Goal: Transaction & Acquisition: Purchase product/service

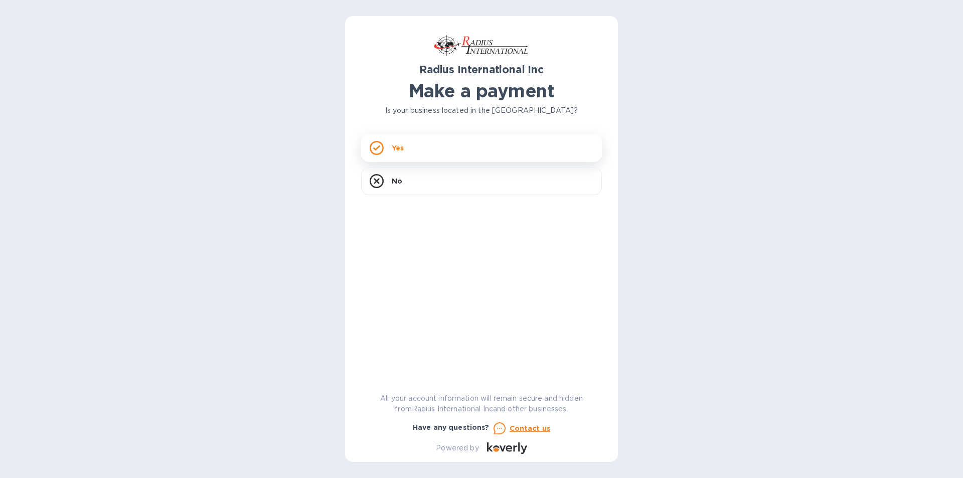
click at [429, 143] on div "Yes" at bounding box center [481, 148] width 241 height 28
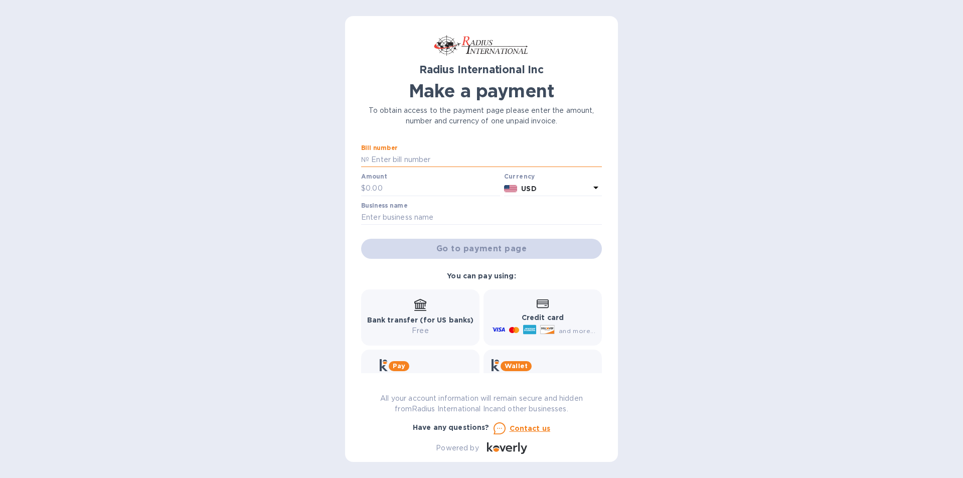
click at [390, 161] on input "text" at bounding box center [485, 160] width 233 height 15
click at [408, 159] on input "text" at bounding box center [485, 160] width 233 height 15
paste input "SSI00095797/A"
type input "SSI00095797/A"
click at [407, 185] on input "text" at bounding box center [433, 188] width 134 height 15
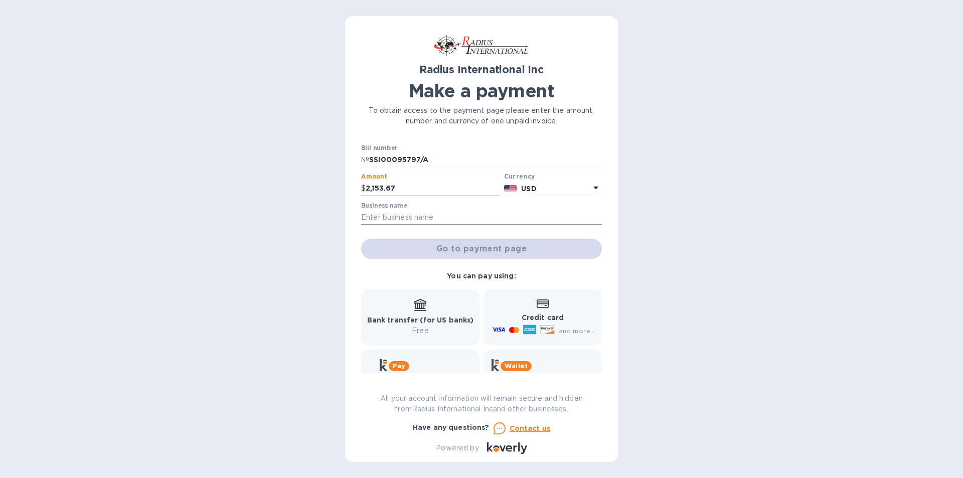
type input "2,153.67"
click at [388, 215] on input "text" at bounding box center [481, 217] width 241 height 15
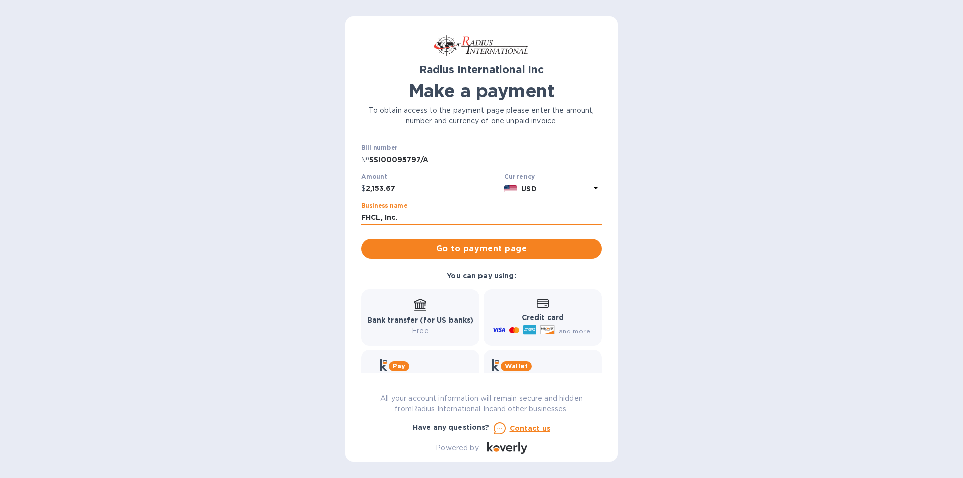
click at [409, 217] on input "FHCL, Inc." at bounding box center [481, 217] width 241 height 15
type input "F"
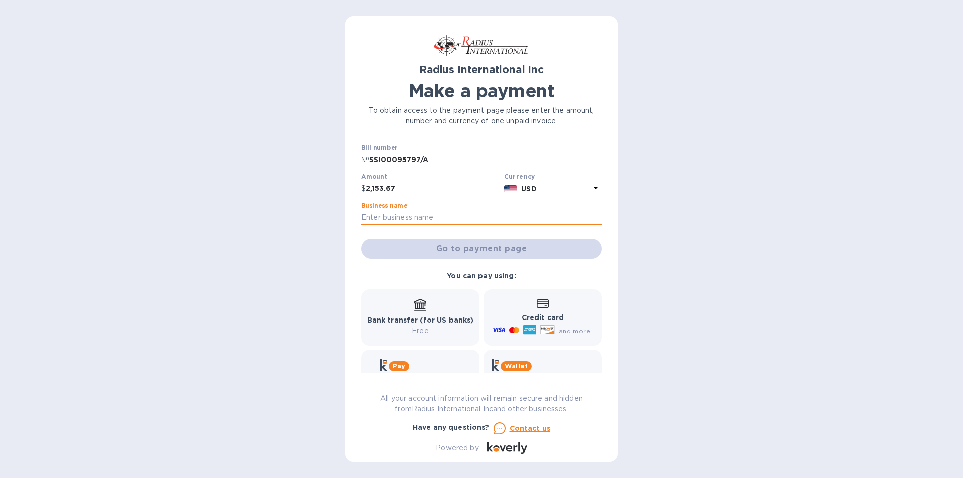
paste input "THE FIRE HOUSE CASUAL LIVING STORE"
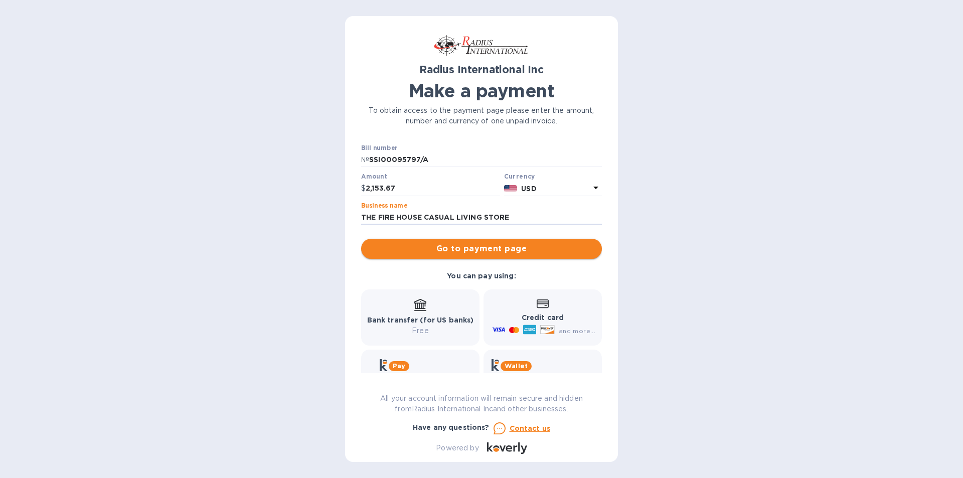
type input "THE FIRE HOUSE CASUAL LIVING STORE"
click at [495, 245] on span "Go to payment page" at bounding box center [481, 249] width 225 height 12
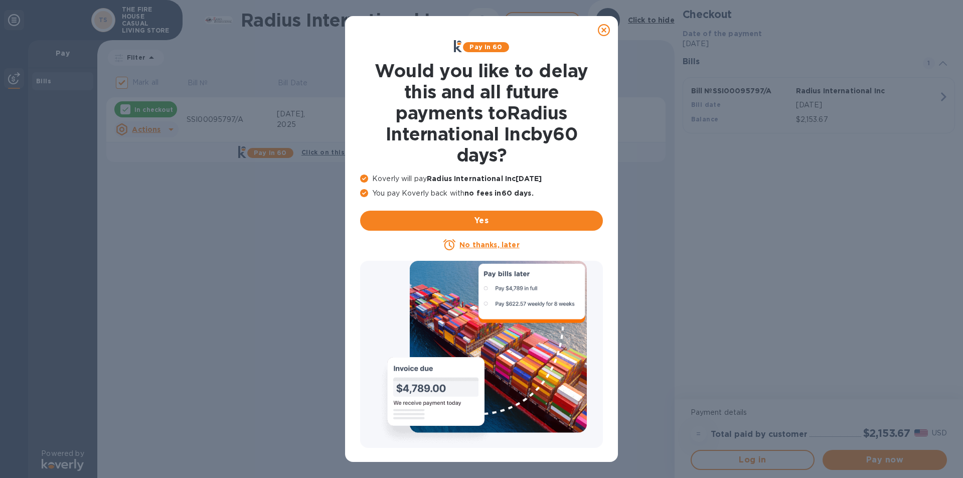
click at [601, 28] on icon at bounding box center [604, 30] width 12 height 12
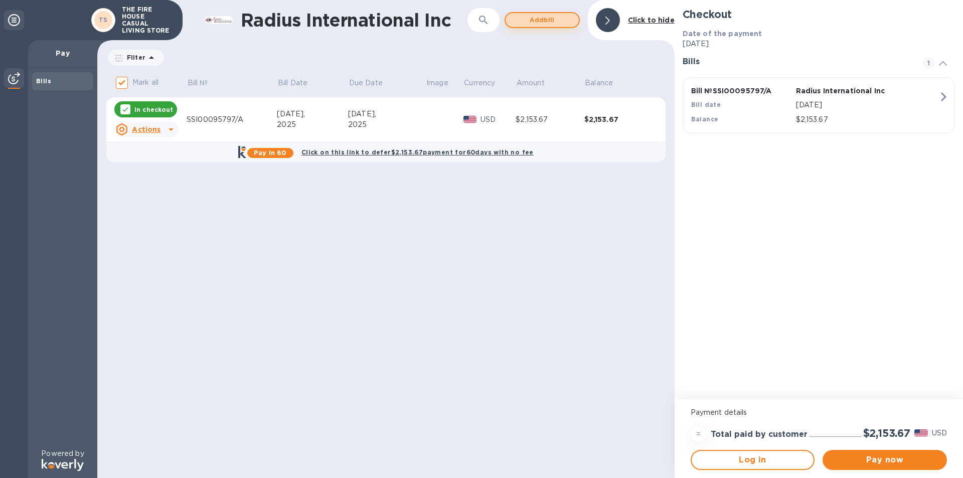
click at [561, 17] on span "Add bill" at bounding box center [542, 20] width 57 height 12
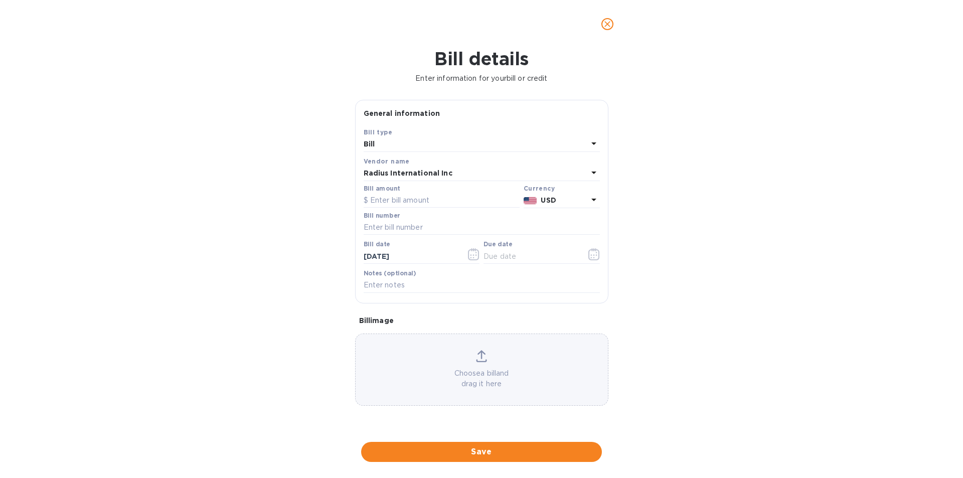
click at [423, 139] on div "Bill" at bounding box center [476, 144] width 224 height 14
click at [422, 169] on p "Bill" at bounding box center [478, 168] width 212 height 11
click at [588, 143] on icon at bounding box center [594, 143] width 12 height 12
click at [395, 165] on p "Bill" at bounding box center [478, 168] width 212 height 11
click at [378, 223] on input "text" at bounding box center [482, 227] width 236 height 15
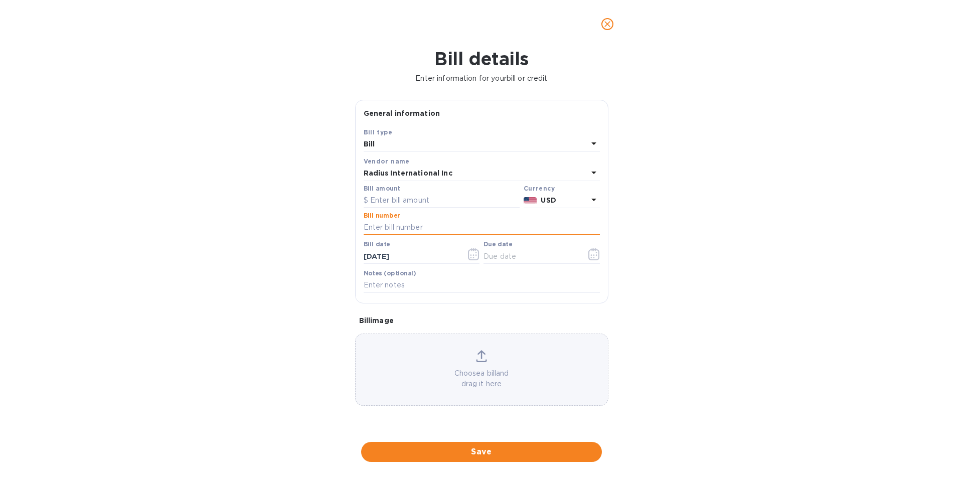
paste input "SSI00095797"
type input "SSI00095797"
click at [419, 257] on input "[DATE]" at bounding box center [411, 256] width 95 height 15
click at [478, 375] on p "Choose a bill and drag it here" at bounding box center [482, 378] width 252 height 21
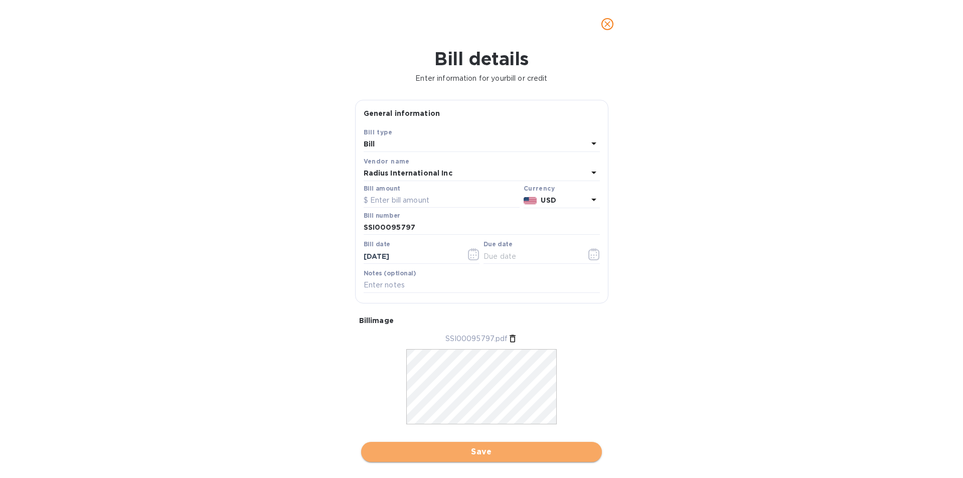
click at [482, 451] on span "Save" at bounding box center [481, 452] width 225 height 12
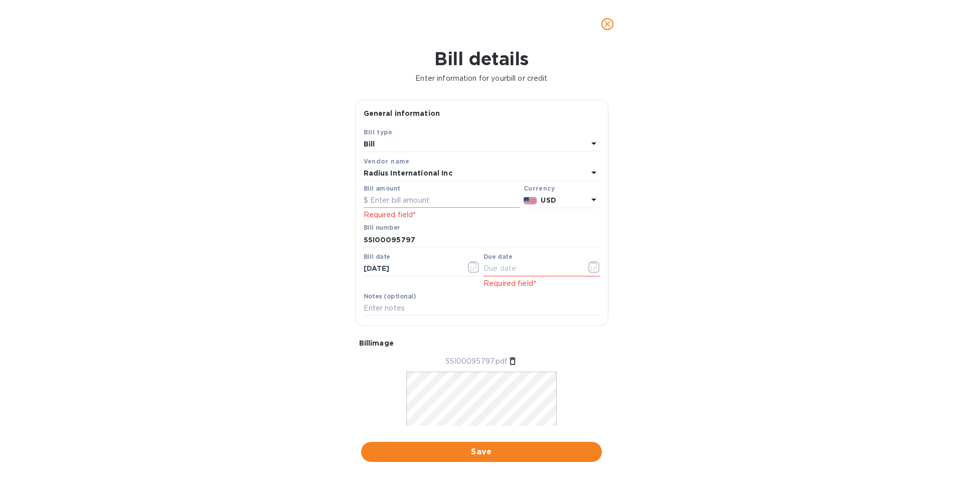
click at [390, 200] on input "text" at bounding box center [442, 200] width 156 height 15
type input "1,630.00"
click at [417, 264] on input "[DATE]" at bounding box center [411, 268] width 95 height 15
click at [471, 268] on icon "button" at bounding box center [472, 268] width 2 height 2
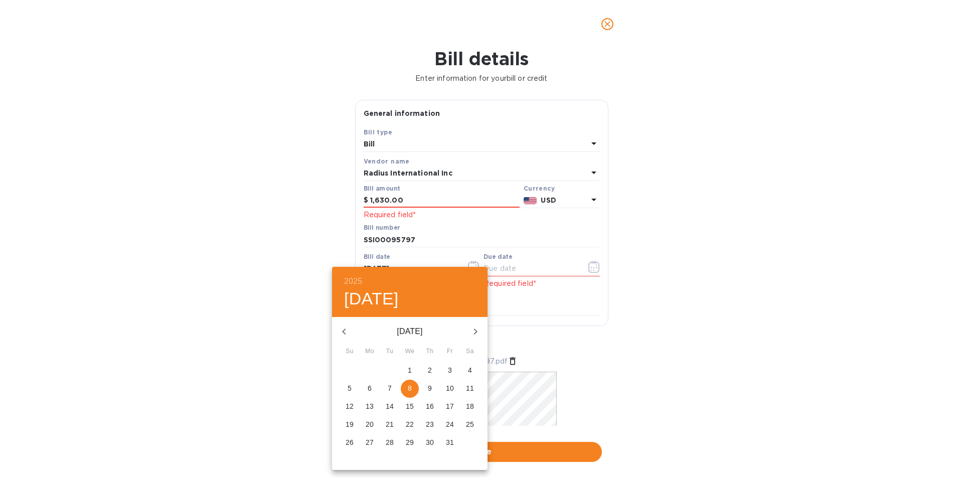
click at [349, 331] on icon "button" at bounding box center [344, 332] width 12 height 12
click at [390, 370] on p "2" at bounding box center [390, 370] width 4 height 10
type input "[DATE]"
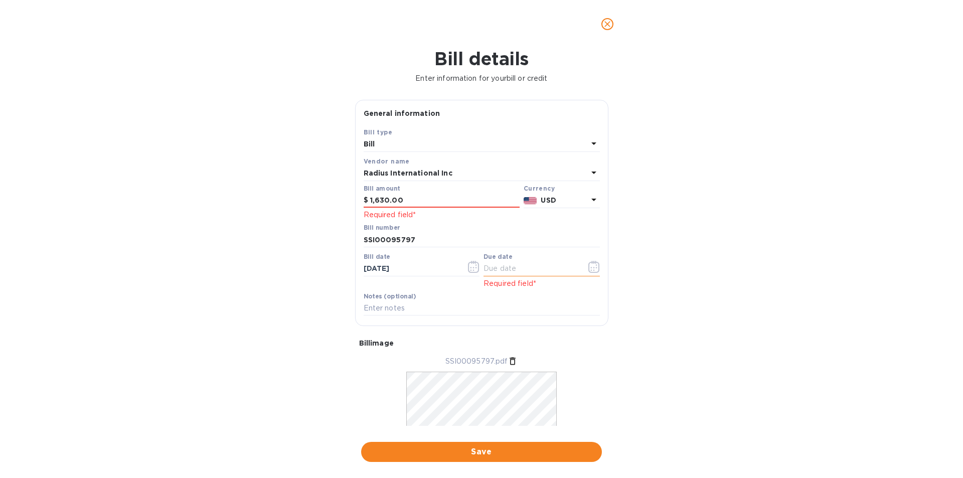
click at [588, 267] on icon "button" at bounding box center [594, 267] width 12 height 12
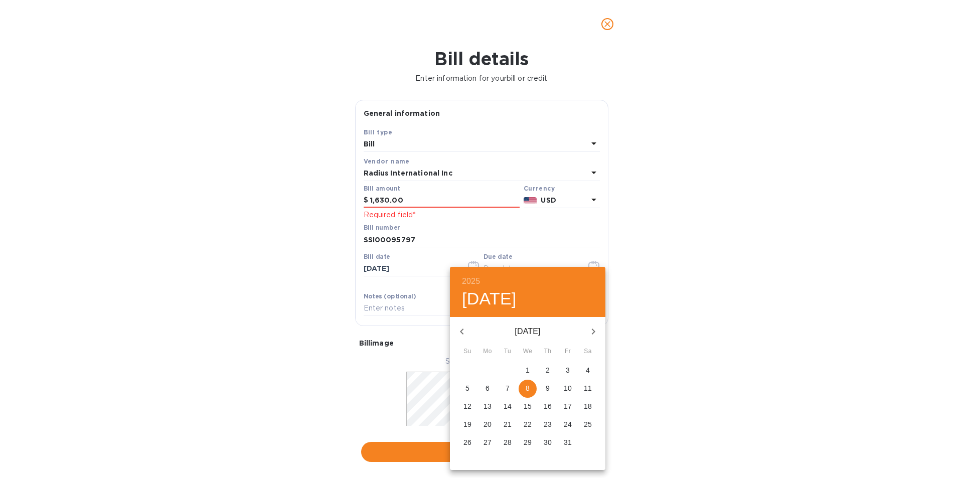
click at [547, 369] on p "2" at bounding box center [548, 370] width 4 height 10
type input "[DATE]"
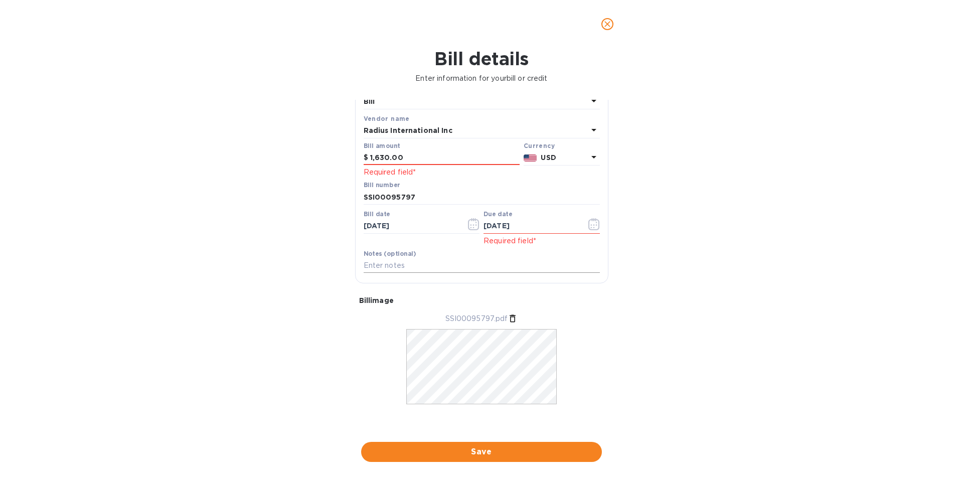
scroll to position [45, 0]
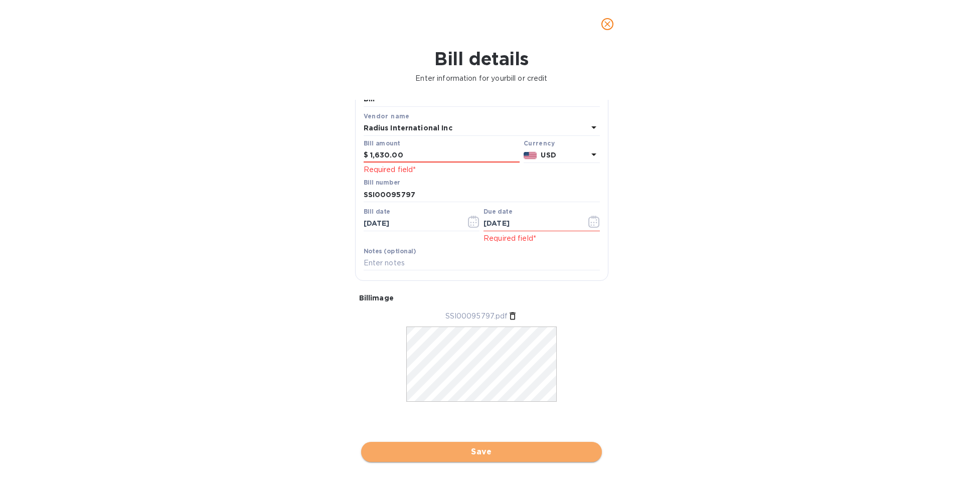
click at [480, 449] on span "Save" at bounding box center [481, 452] width 225 height 12
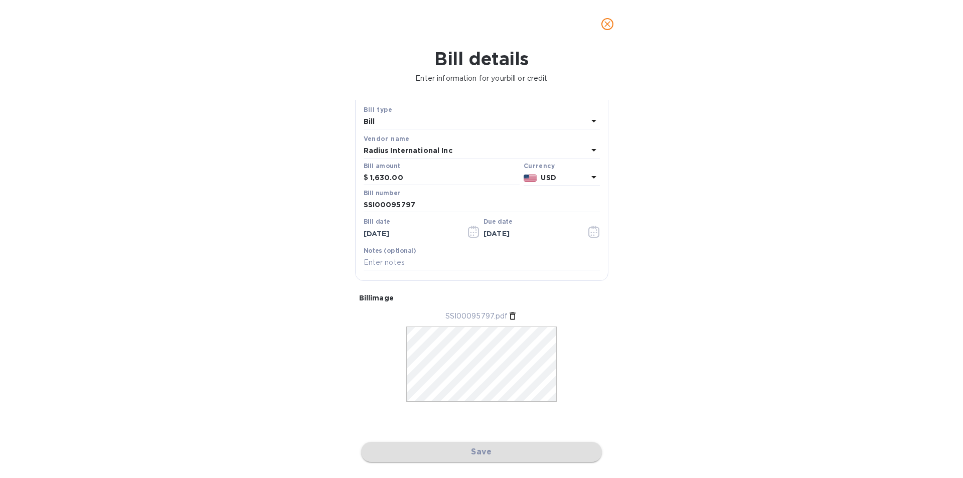
checkbox input "false"
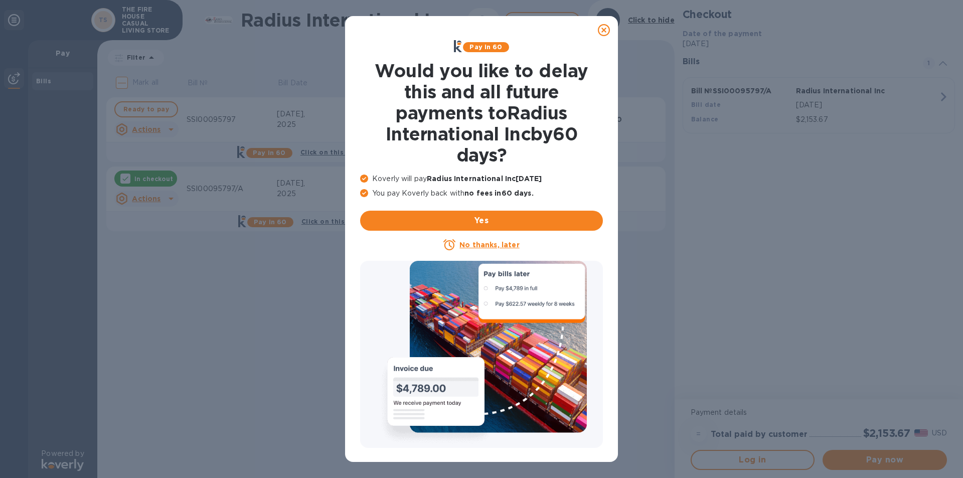
click at [605, 30] on icon at bounding box center [604, 30] width 12 height 12
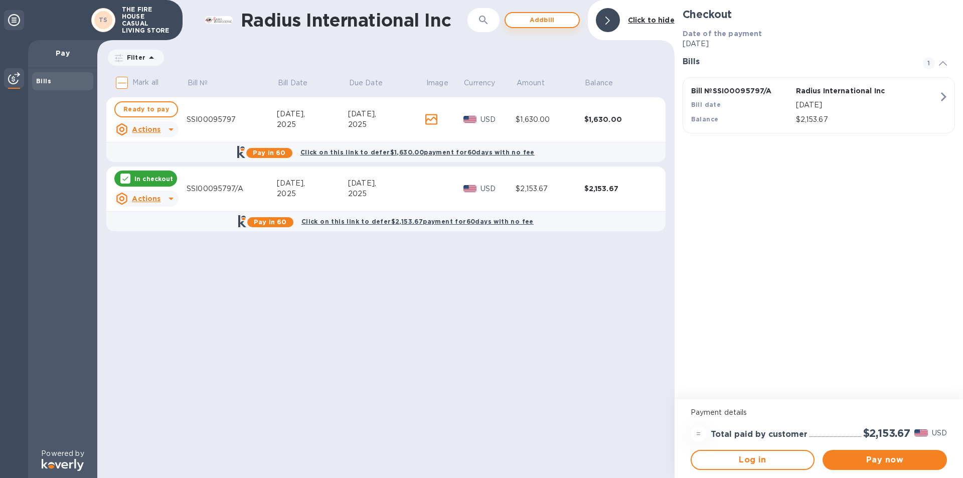
click at [543, 21] on span "Add bill" at bounding box center [542, 20] width 57 height 12
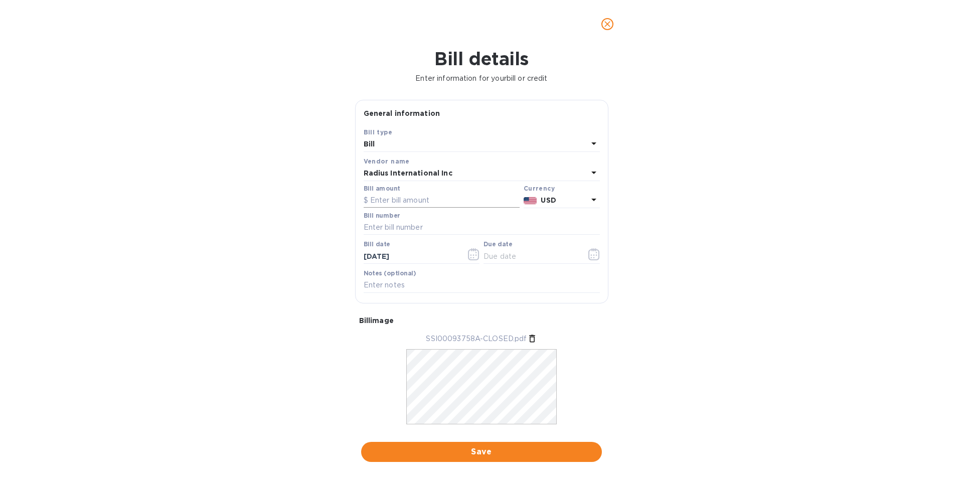
click at [389, 200] on input "text" at bounding box center [442, 200] width 156 height 15
type input "7,350.00"
click at [381, 228] on input "text" at bounding box center [482, 227] width 236 height 15
paste input "SSI00093758/A"
type input "SSI00093758/A"
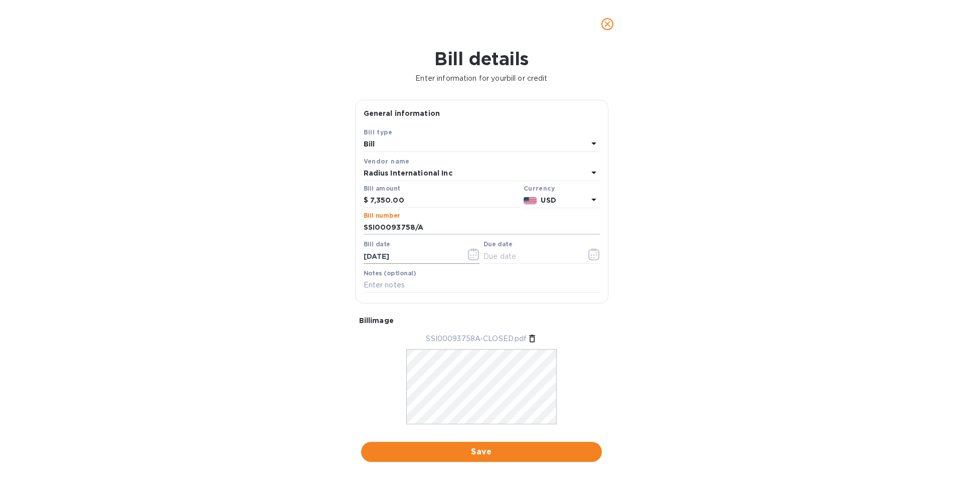
click at [470, 254] on icon "button" at bounding box center [474, 254] width 12 height 12
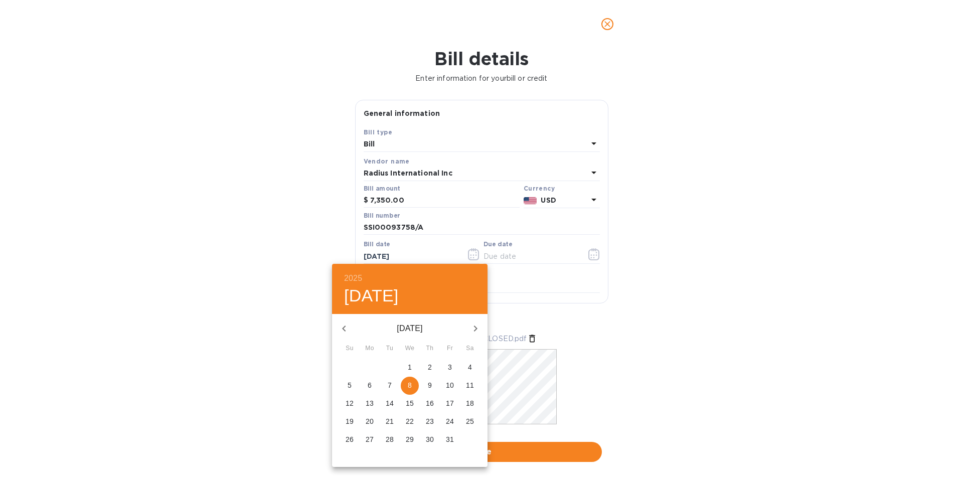
click at [344, 327] on icon "button" at bounding box center [344, 329] width 4 height 6
click at [448, 368] on p "5" at bounding box center [450, 367] width 4 height 10
type input "[DATE]"
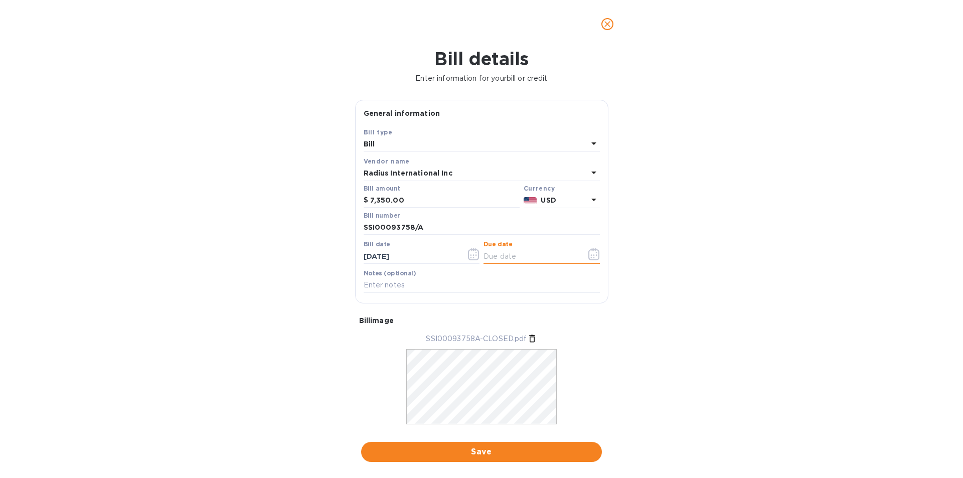
click at [515, 257] on input "text" at bounding box center [531, 256] width 95 height 15
click at [591, 255] on icon "button" at bounding box center [594, 254] width 12 height 12
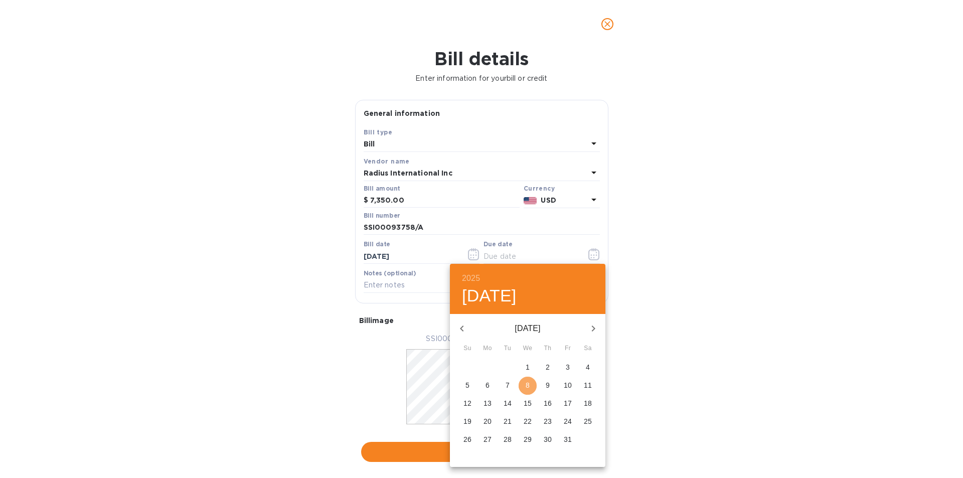
click at [529, 384] on p "8" at bounding box center [528, 385] width 4 height 10
type input "[DATE]"
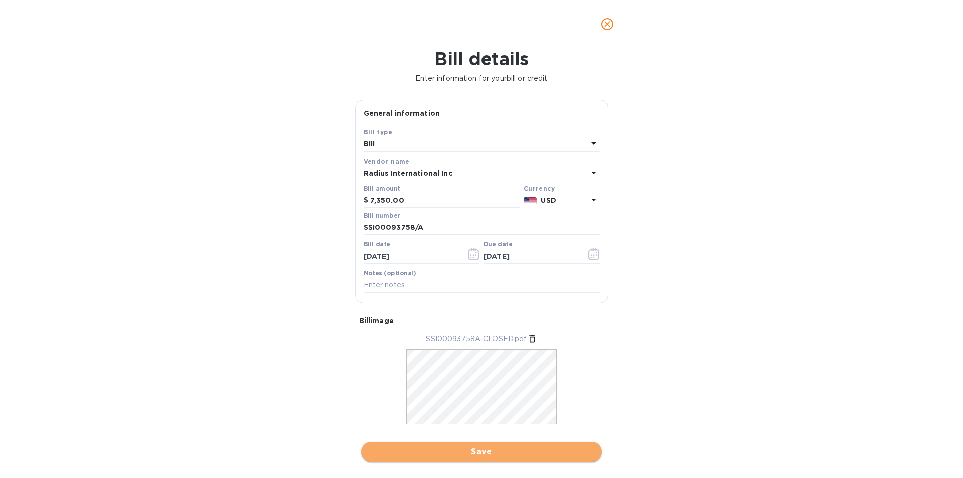
click at [493, 455] on span "Save" at bounding box center [481, 452] width 225 height 12
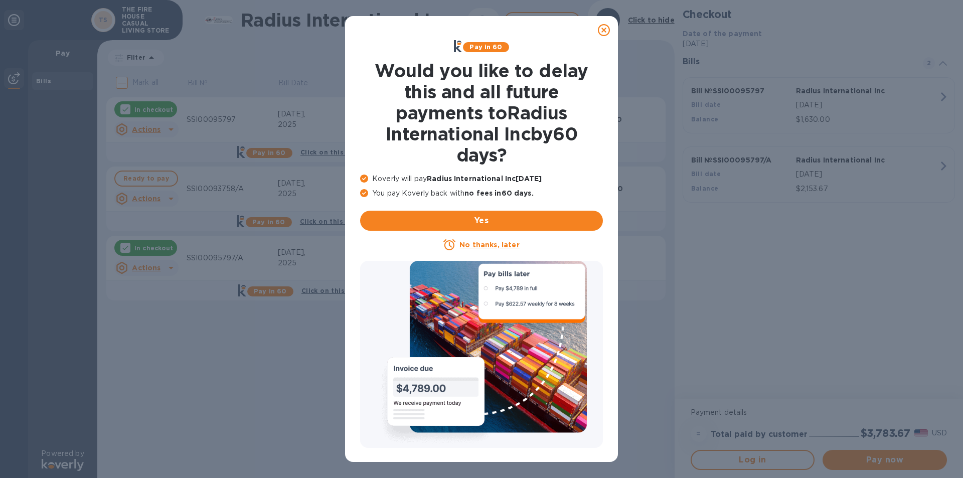
click at [602, 27] on icon at bounding box center [604, 30] width 12 height 12
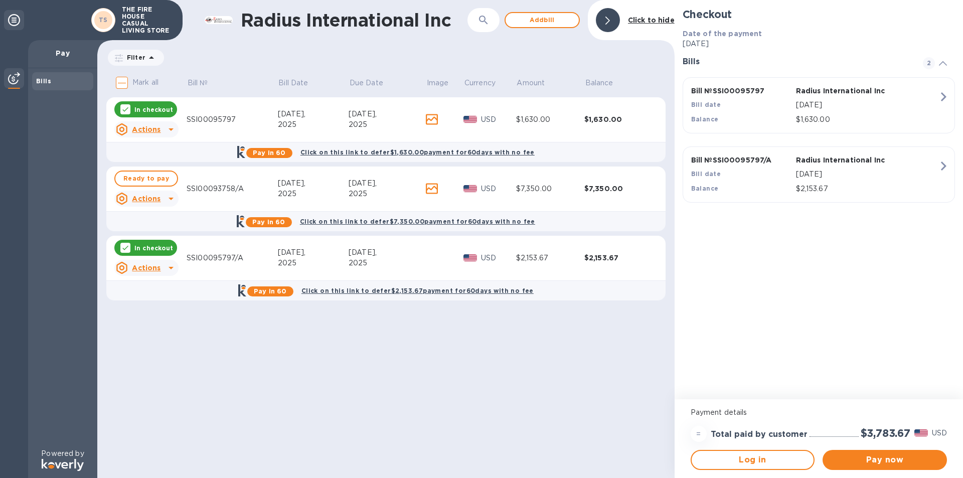
click at [403, 350] on div "Radius International Inc ​ Add [PERSON_NAME] to hide Filter Amount Mark all Bil…" at bounding box center [385, 239] width 577 height 478
click at [135, 174] on span "Ready to pay" at bounding box center [146, 179] width 46 height 12
checkbox input "true"
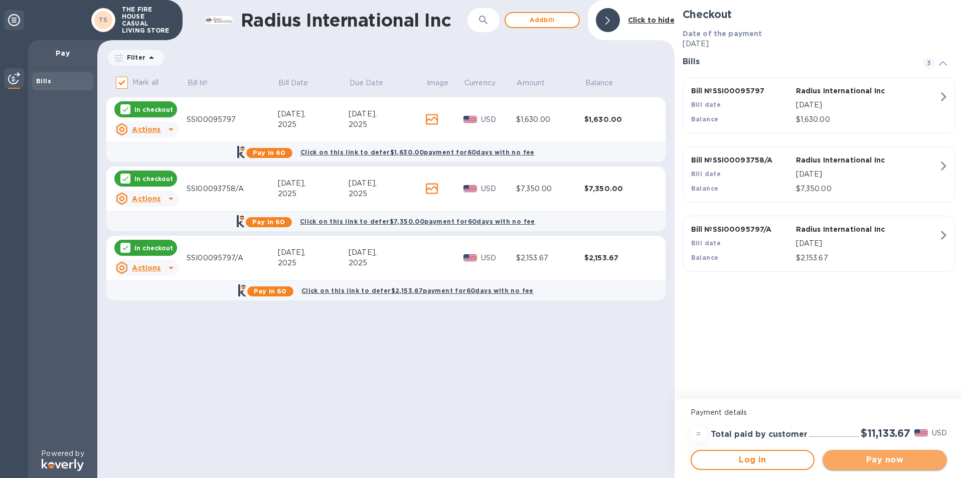
click at [888, 456] on span "Pay now" at bounding box center [885, 460] width 108 height 12
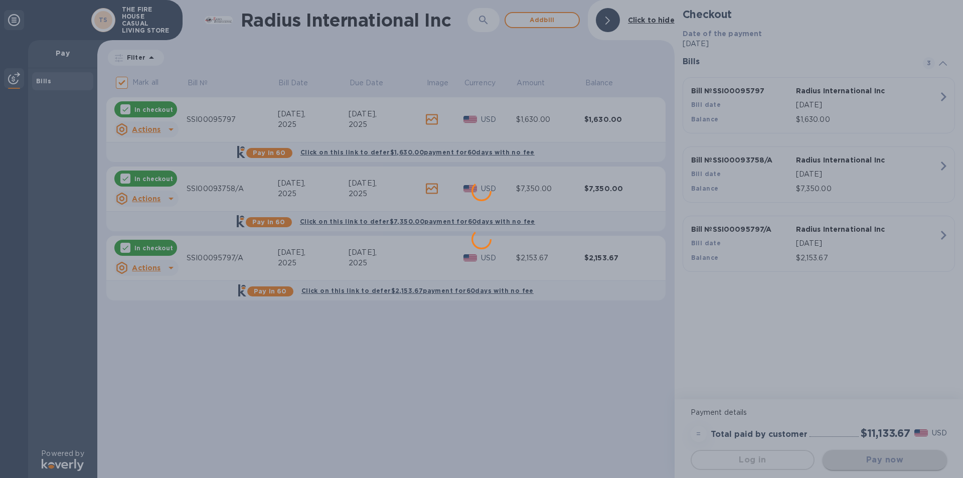
scroll to position [0, 0]
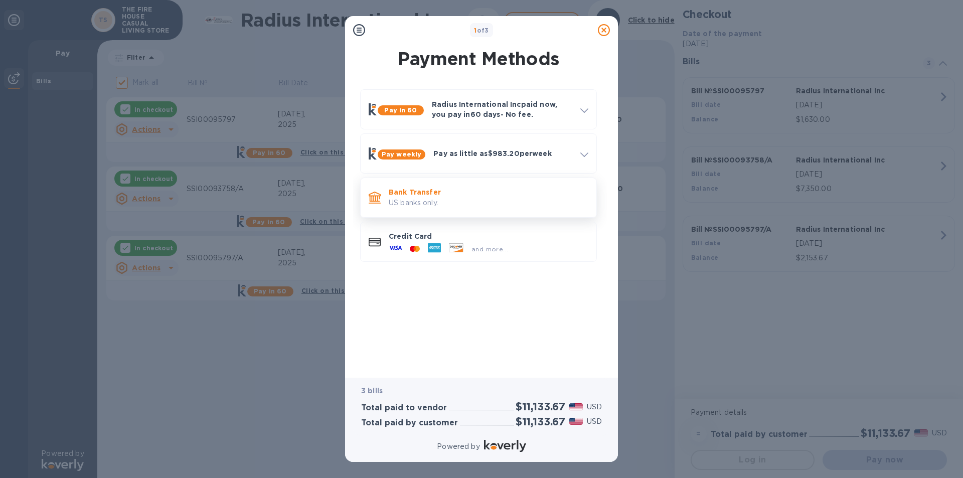
click at [425, 194] on p "Bank Transfer" at bounding box center [489, 192] width 200 height 10
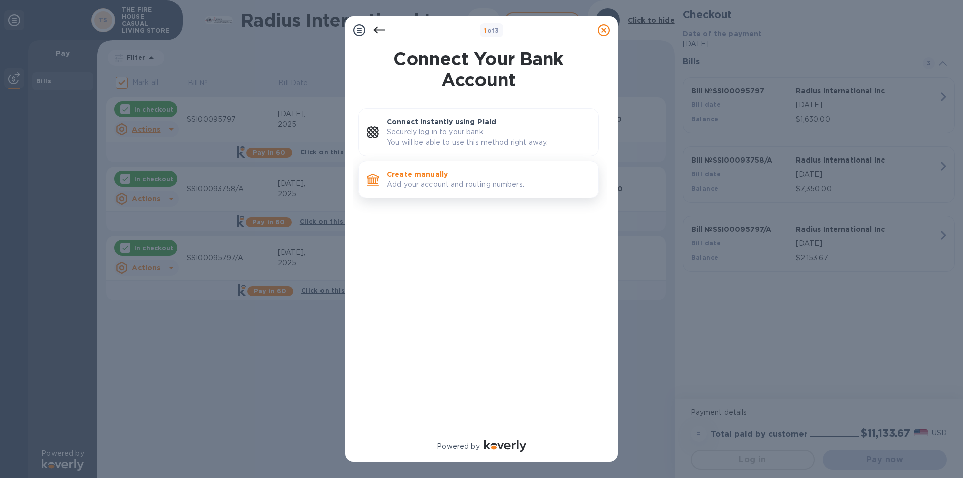
click at [459, 185] on p "Add your account and routing numbers." at bounding box center [489, 184] width 204 height 11
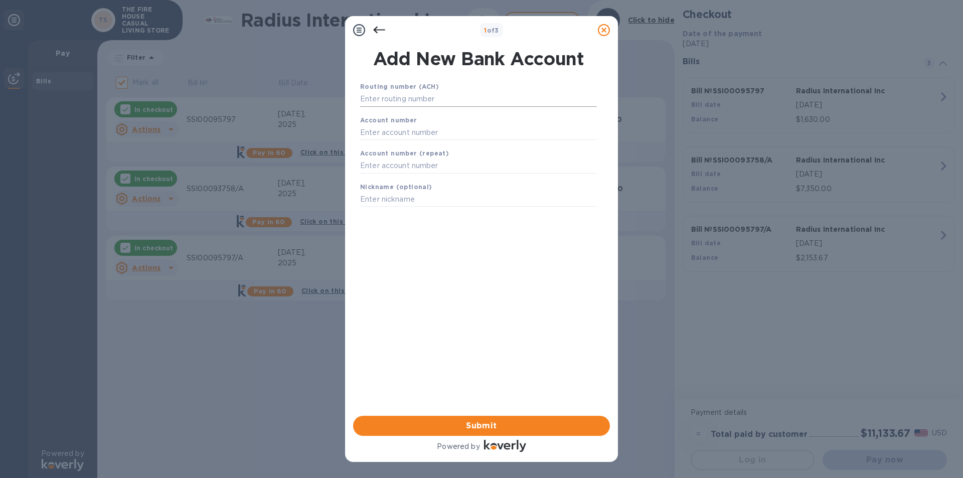
click at [390, 95] on input "text" at bounding box center [478, 99] width 237 height 15
type input "067011760"
click at [383, 141] on input "text" at bounding box center [478, 144] width 237 height 15
type input "220002592443"
click at [374, 182] on input "text" at bounding box center [478, 178] width 237 height 15
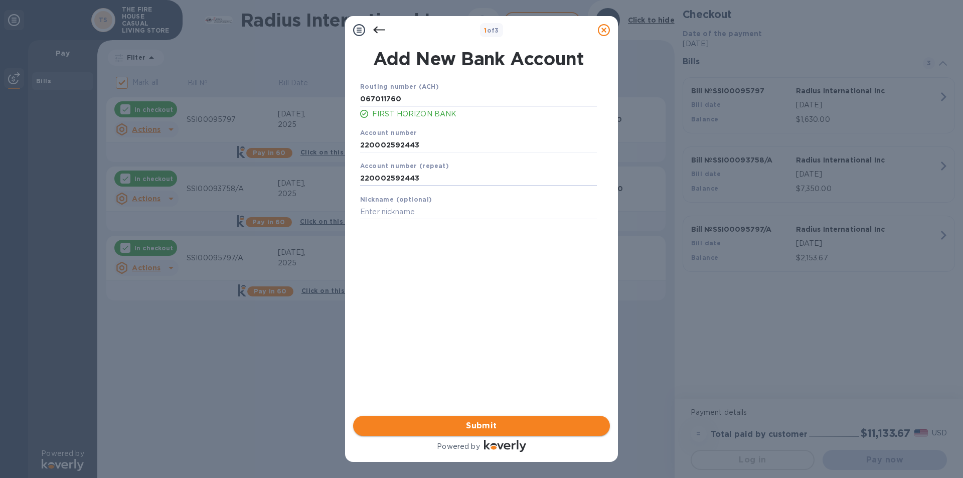
type input "220002592443"
click at [489, 422] on span "Submit" at bounding box center [481, 426] width 241 height 12
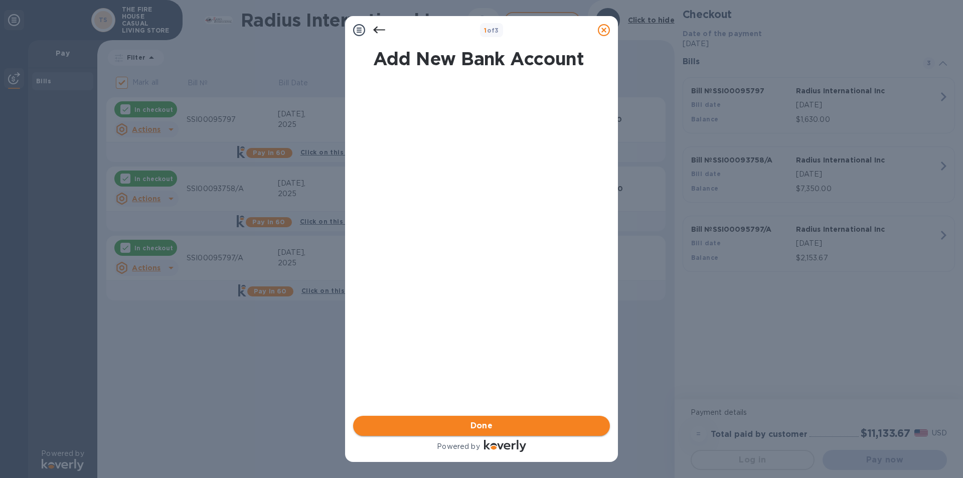
click at [493, 426] on span "Done" at bounding box center [481, 426] width 241 height 12
